Goal: Book appointment/travel/reservation

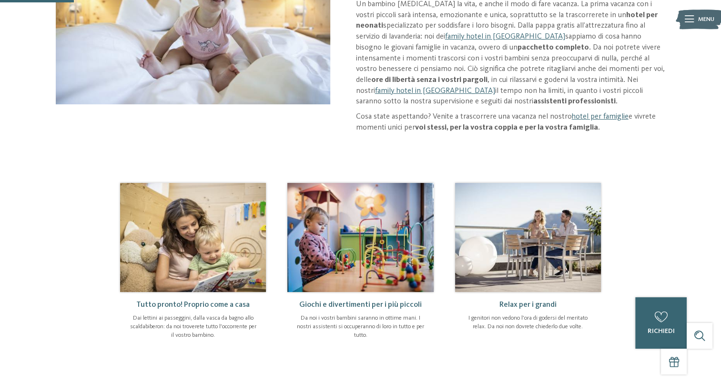
scroll to position [191, 0]
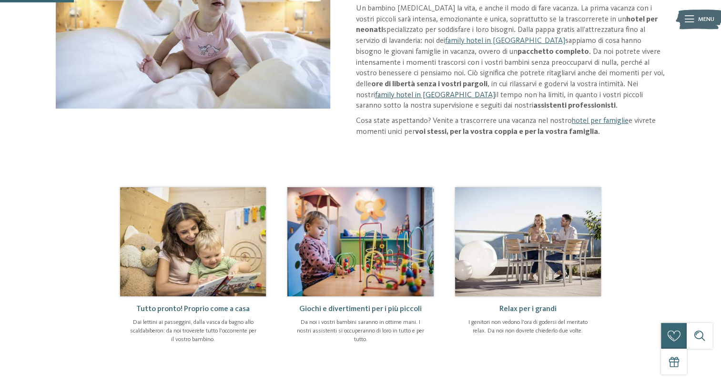
click at [495, 92] on link "family hotel in [GEOGRAPHIC_DATA]" at bounding box center [435, 96] width 120 height 8
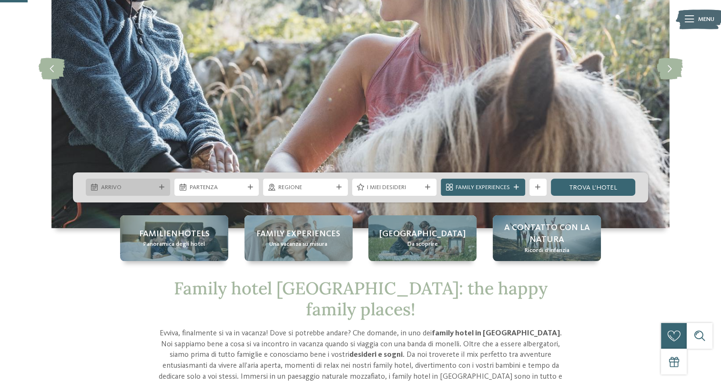
scroll to position [143, 0]
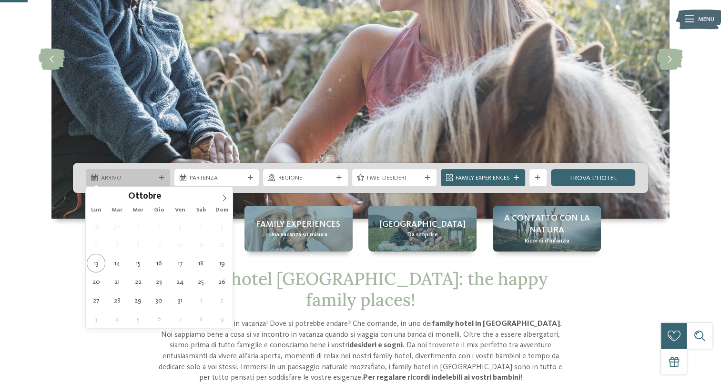
click at [125, 177] on span "Arrivo" at bounding box center [128, 178] width 54 height 9
click at [223, 197] on icon at bounding box center [224, 198] width 7 height 7
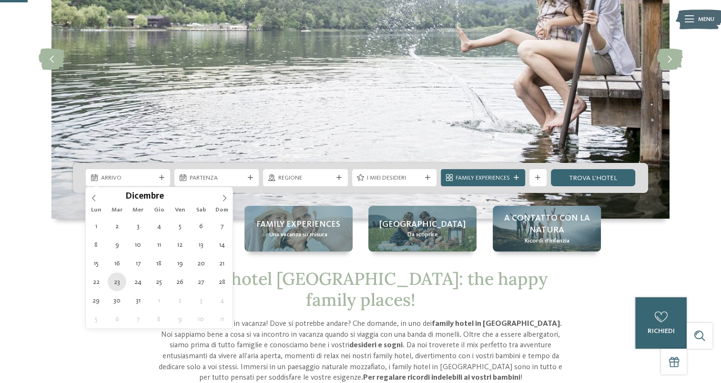
type div "23.12.2025"
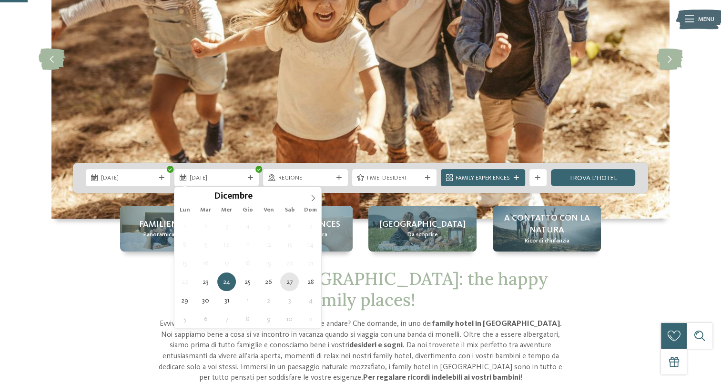
type div "27.12.2025"
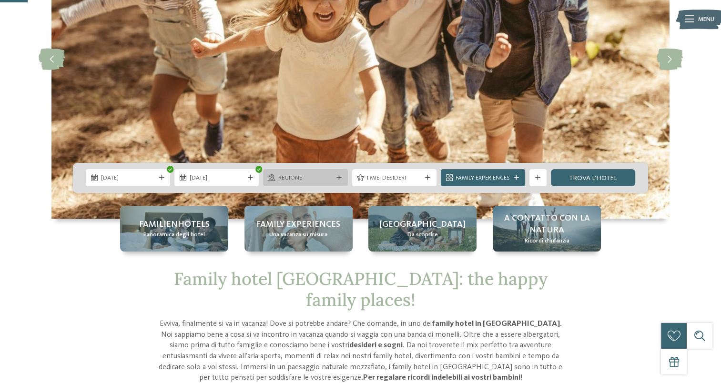
click at [334, 172] on div "Regione" at bounding box center [305, 177] width 84 height 17
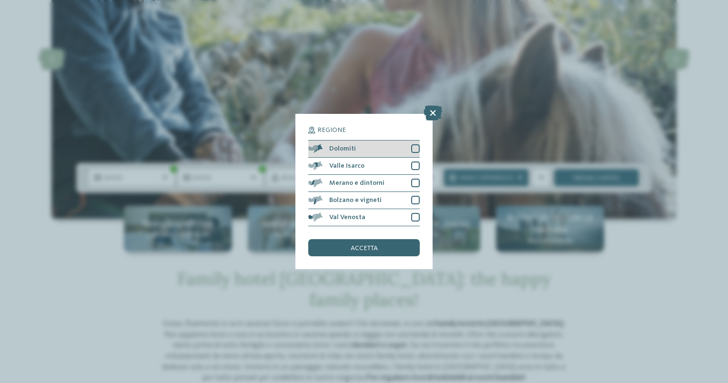
click at [416, 149] on div at bounding box center [415, 148] width 9 height 9
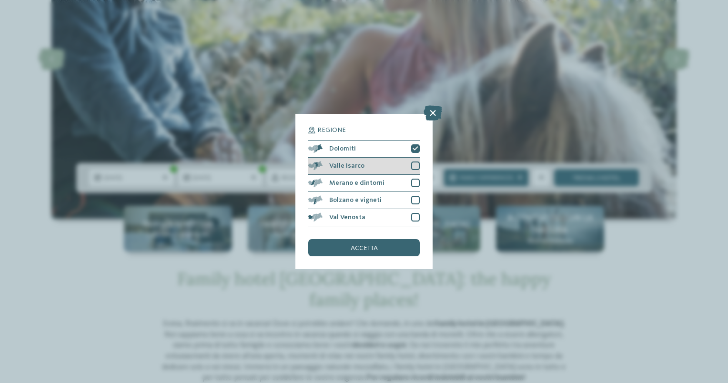
click at [416, 168] on div at bounding box center [415, 166] width 9 height 9
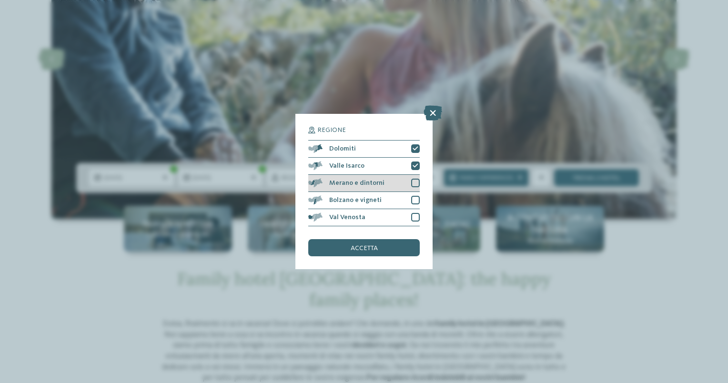
click at [414, 180] on div at bounding box center [415, 183] width 9 height 9
click at [414, 195] on div "Bolzano e vigneti" at bounding box center [364, 200] width 112 height 17
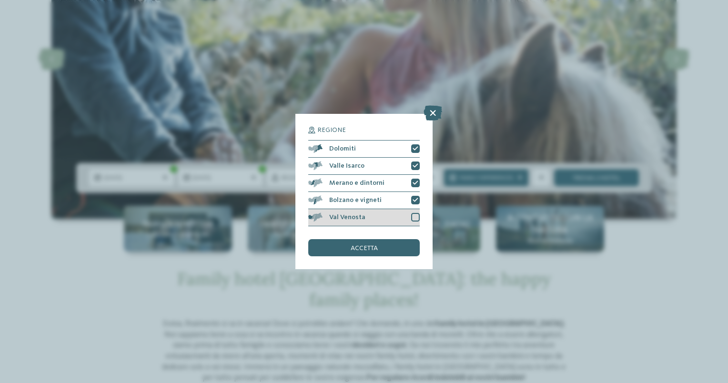
click at [414, 222] on div "Val Venosta" at bounding box center [364, 217] width 112 height 17
click at [391, 250] on div "accetta" at bounding box center [364, 247] width 112 height 17
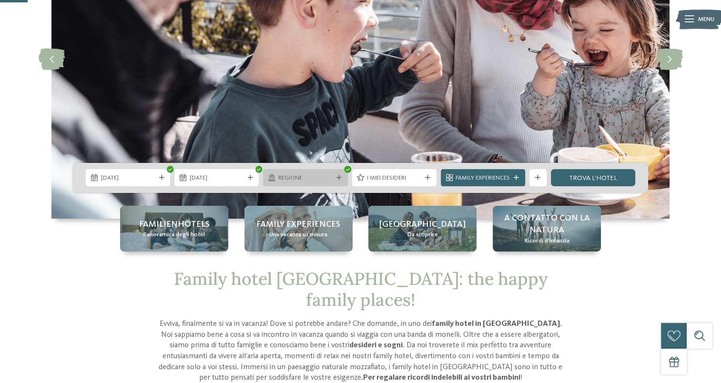
click at [328, 177] on span "Regione" at bounding box center [305, 178] width 54 height 9
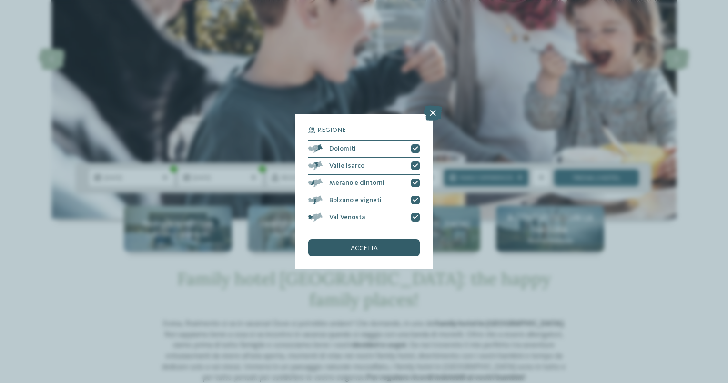
click at [370, 248] on span "accetta" at bounding box center [364, 248] width 27 height 7
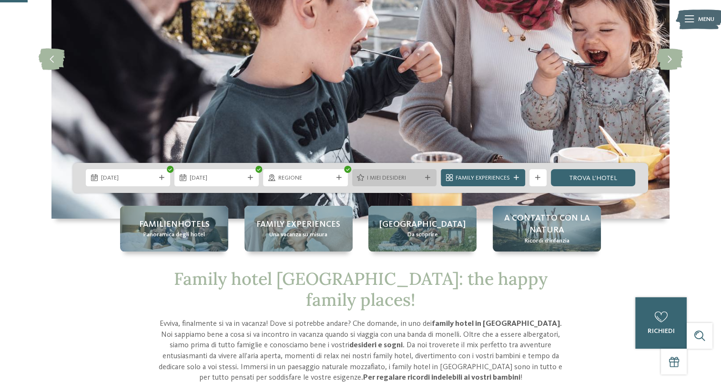
click at [403, 180] on span "I miei desideri" at bounding box center [394, 178] width 54 height 9
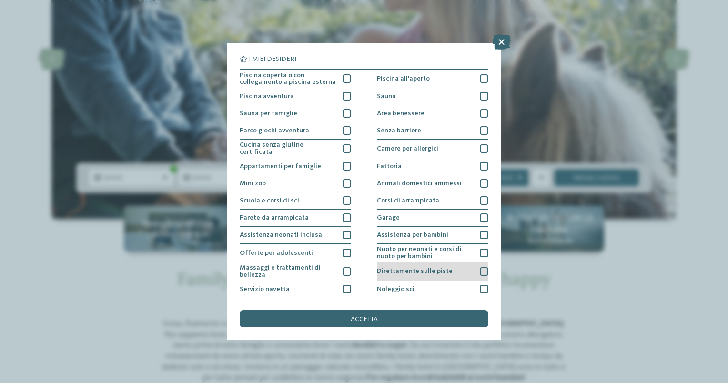
click at [480, 272] on div at bounding box center [484, 271] width 9 height 9
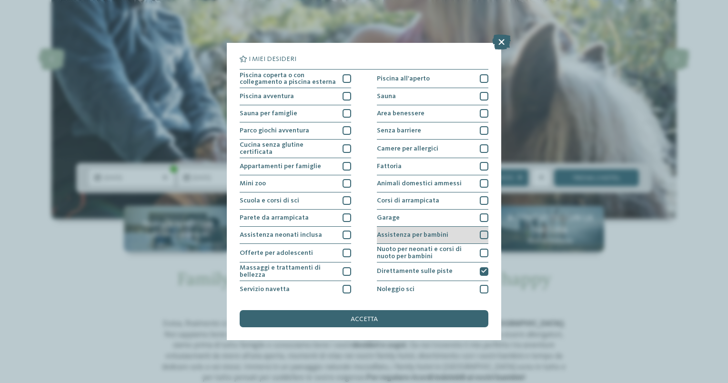
click at [480, 231] on div at bounding box center [484, 235] width 9 height 9
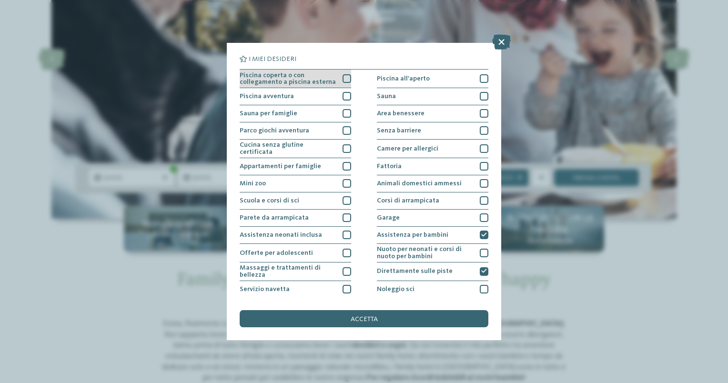
click at [344, 78] on div at bounding box center [347, 78] width 9 height 9
click at [345, 100] on div at bounding box center [347, 96] width 9 height 9
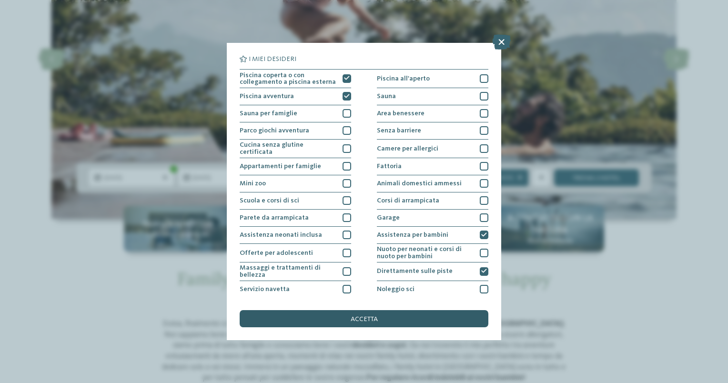
click at [357, 313] on div "accetta" at bounding box center [364, 318] width 249 height 17
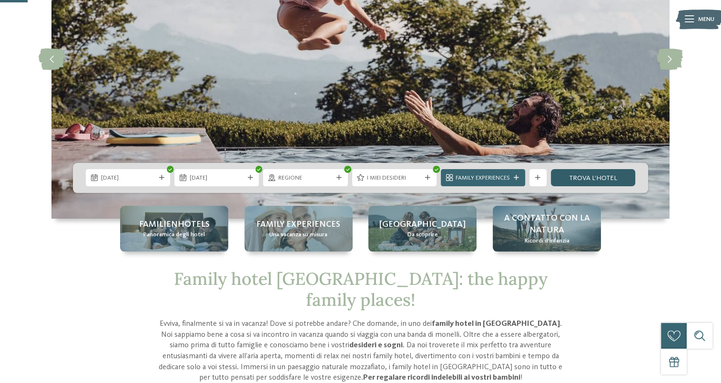
click at [608, 180] on link "trova l’hotel" at bounding box center [593, 177] width 84 height 17
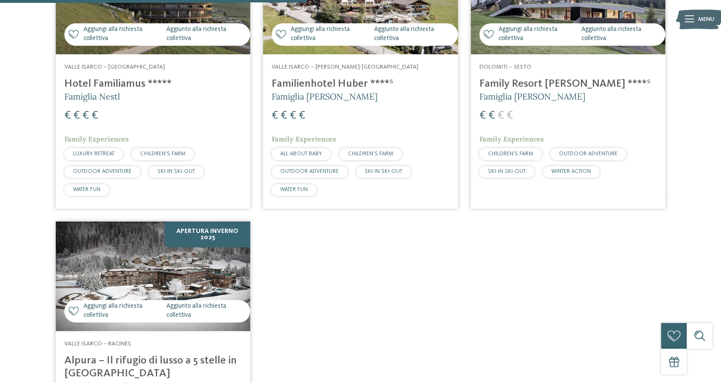
scroll to position [463, 0]
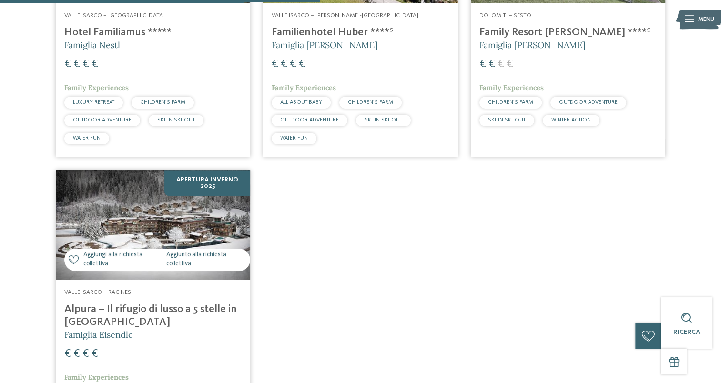
click at [387, 26] on h4 "Familienhotel Huber ****ˢ" at bounding box center [360, 32] width 177 height 13
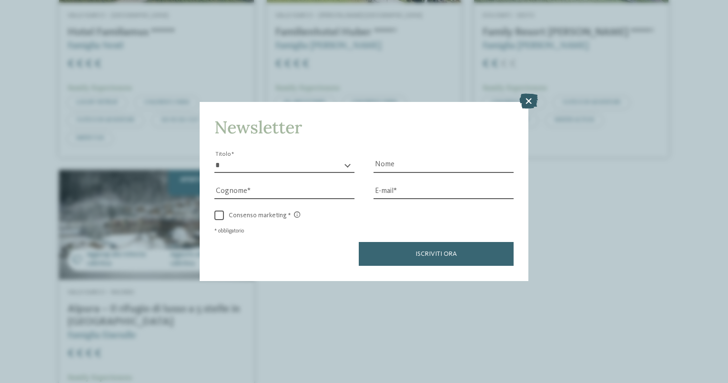
click at [526, 102] on icon at bounding box center [529, 101] width 19 height 15
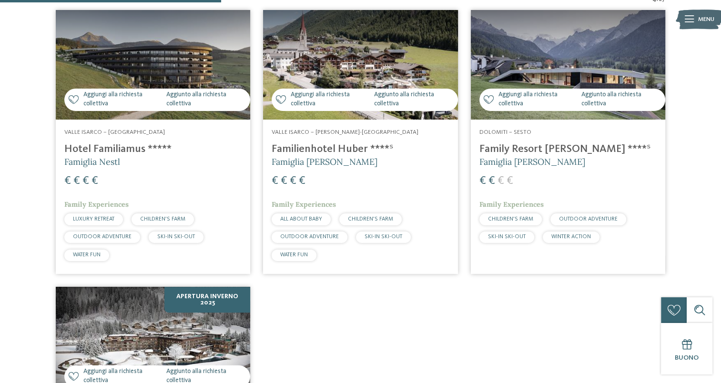
scroll to position [320, 0]
